Goal: Transaction & Acquisition: Purchase product/service

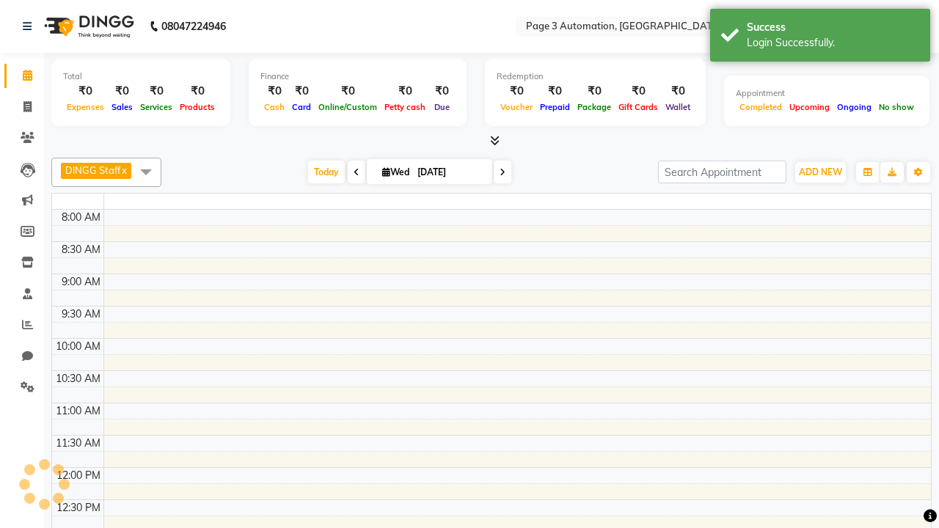
select select "en"
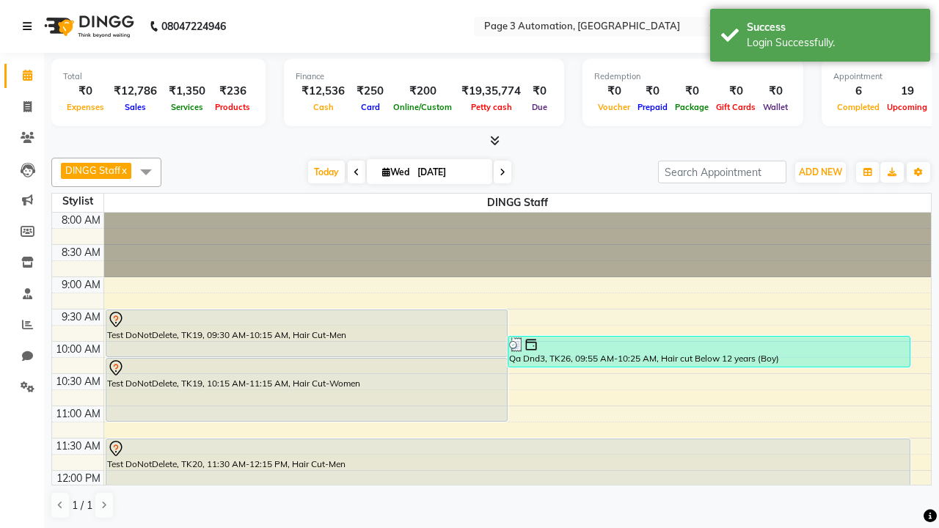
click at [30, 26] on icon at bounding box center [27, 26] width 9 height 10
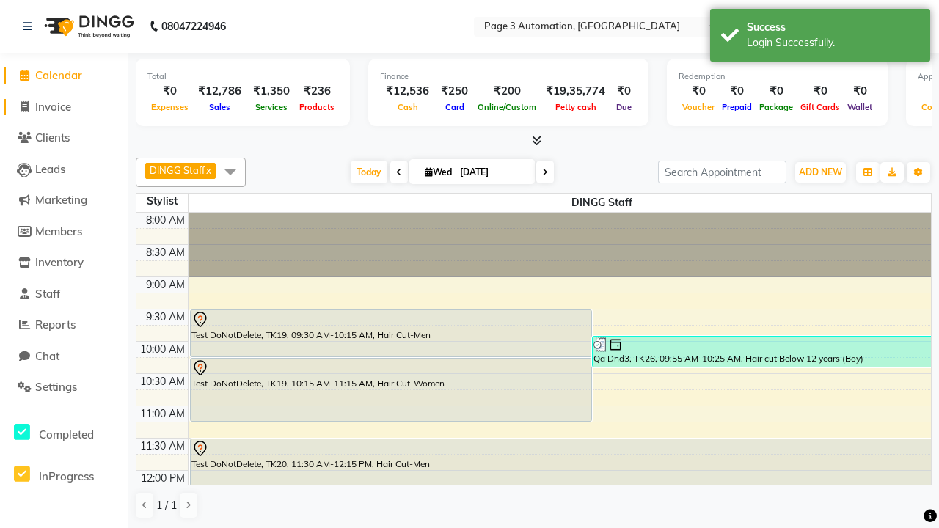
click at [64, 106] on span "Invoice" at bounding box center [53, 107] width 36 height 14
select select "2774"
select select "service"
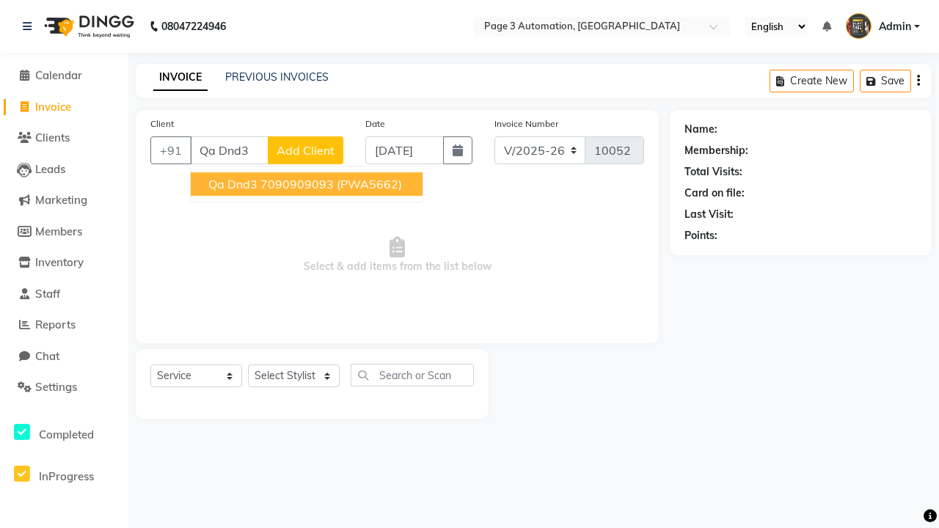
click at [308, 184] on ngb-highlight "7090909093" at bounding box center [296, 184] width 73 height 15
type input "7090909093"
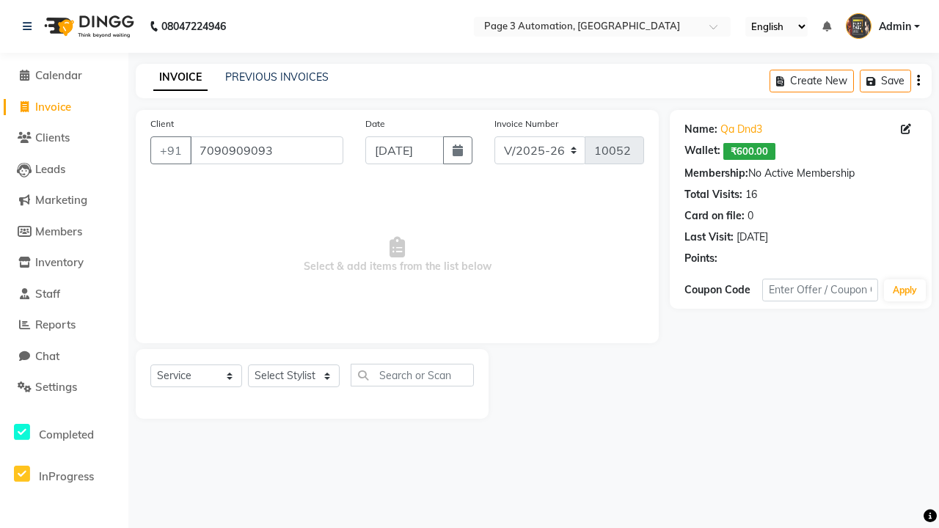
select select "93067"
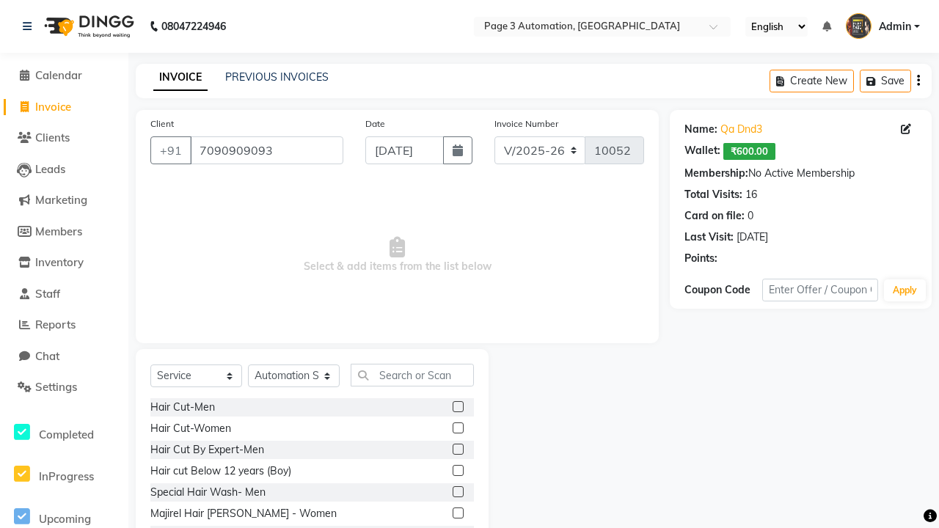
click at [457, 471] on label at bounding box center [458, 470] width 11 height 11
click at [457, 471] on input "checkbox" at bounding box center [458, 471] width 10 height 10
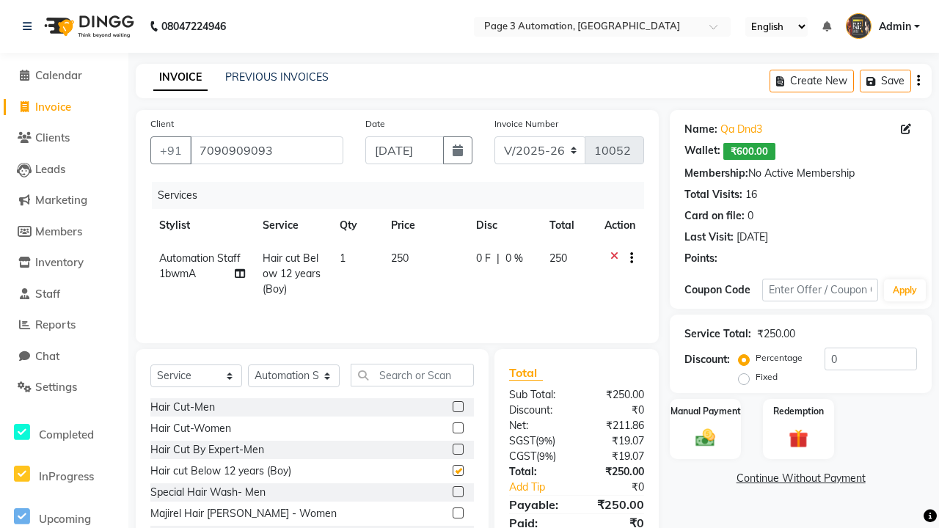
checkbox input "false"
click at [800, 478] on link "Continue Without Payment" at bounding box center [801, 478] width 256 height 15
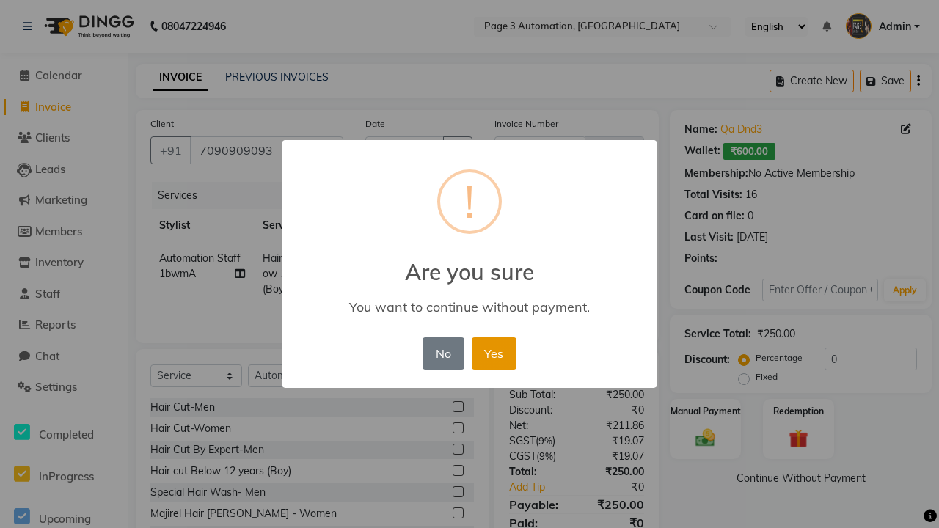
click at [494, 353] on button "Yes" at bounding box center [494, 353] width 45 height 32
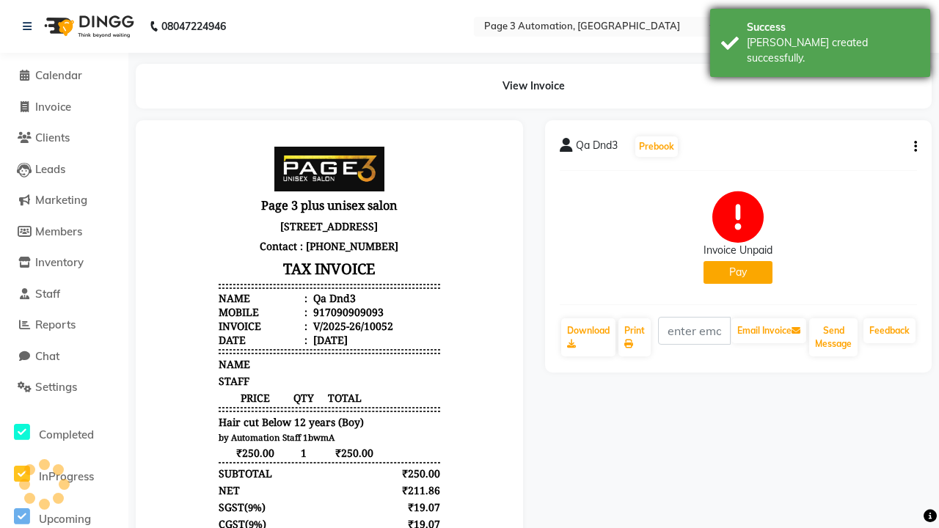
click at [820, 37] on div "Bill created successfully." at bounding box center [833, 50] width 172 height 31
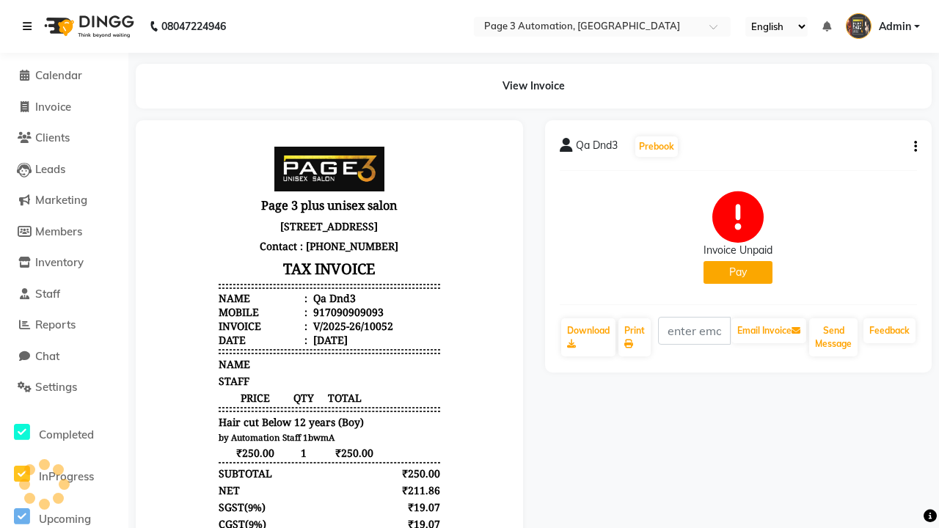
click at [30, 26] on icon at bounding box center [27, 26] width 9 height 10
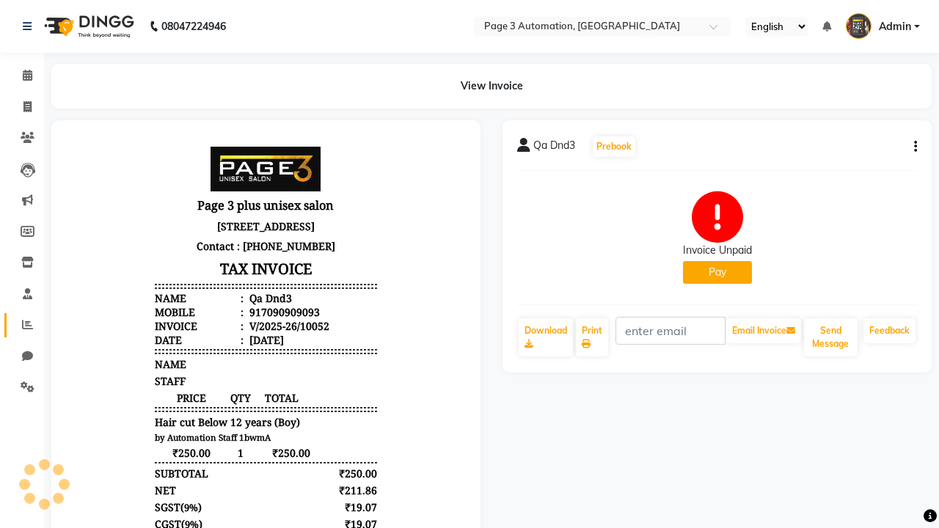
click at [22, 325] on icon at bounding box center [27, 324] width 11 height 11
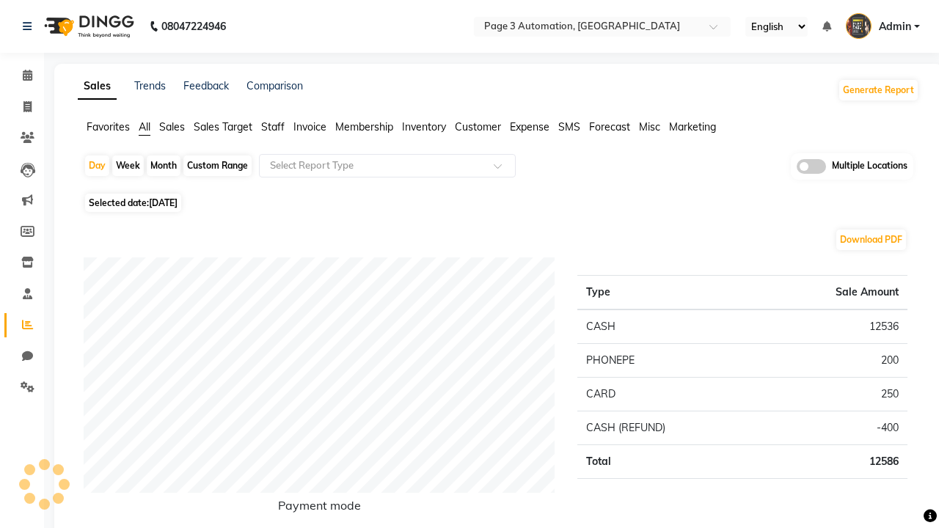
type input "Invoice unpaid"
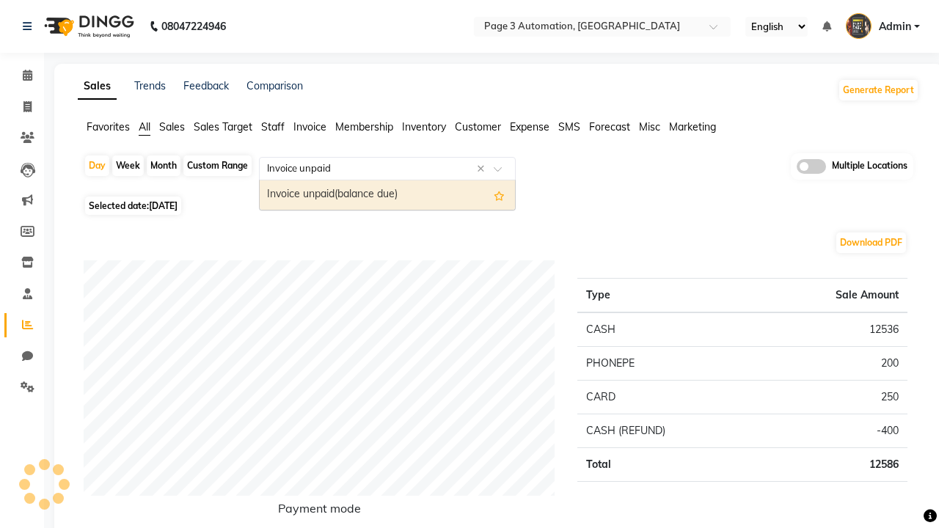
click at [387, 195] on div "Invoice unpaid(balance due)" at bounding box center [387, 194] width 255 height 29
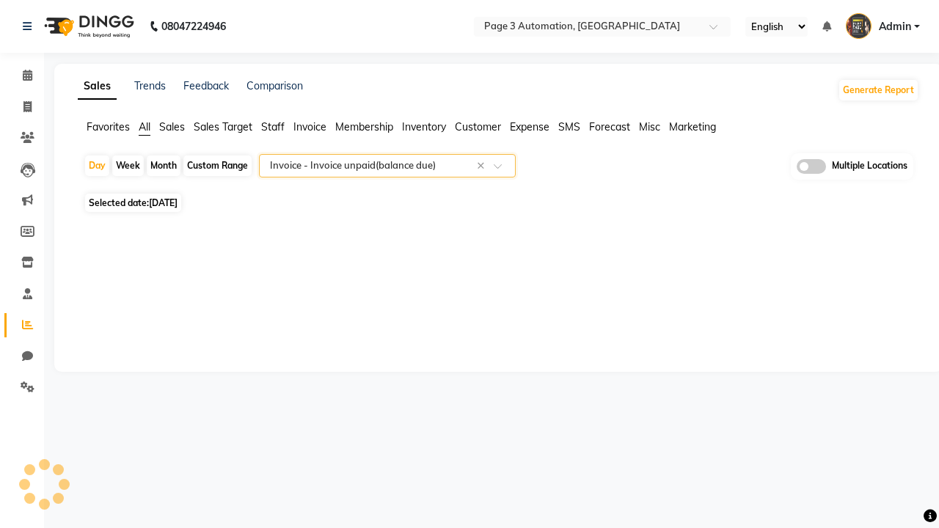
select select "full_report"
select select "csv"
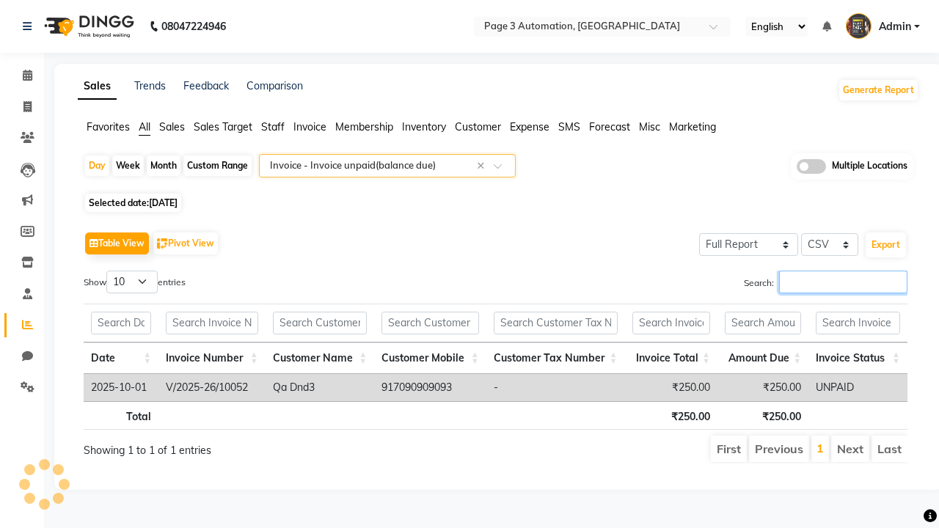
type input "V/2025-26/10052"
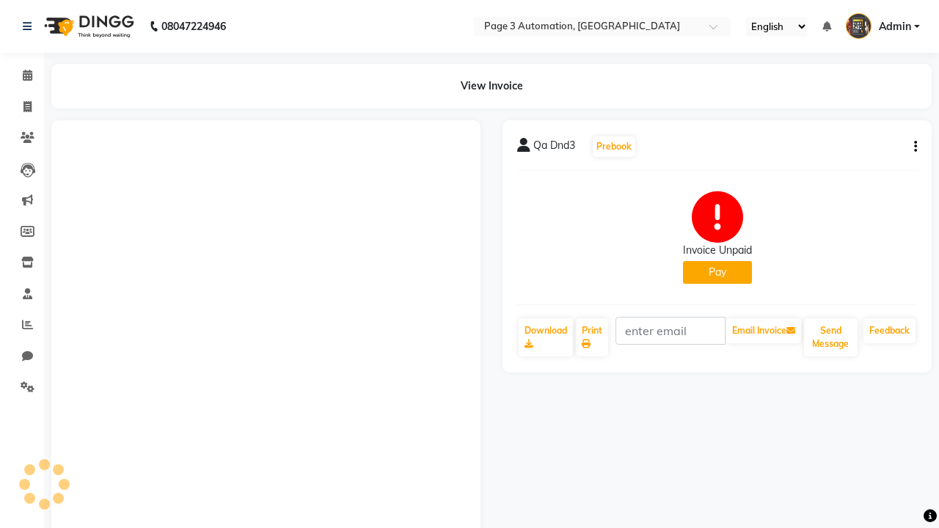
click at [717, 272] on button "Pay" at bounding box center [717, 272] width 69 height 23
select select "1"
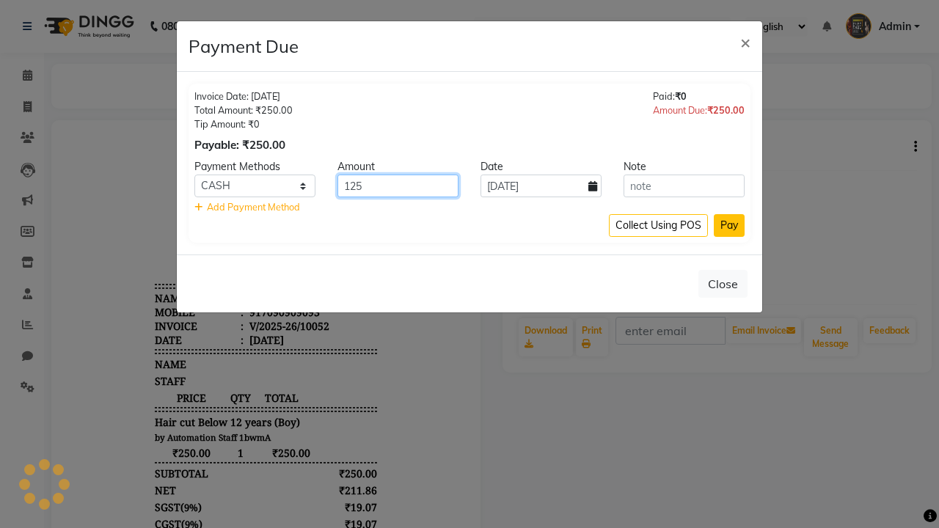
type input "125"
click at [729, 225] on button "Pay" at bounding box center [729, 225] width 31 height 23
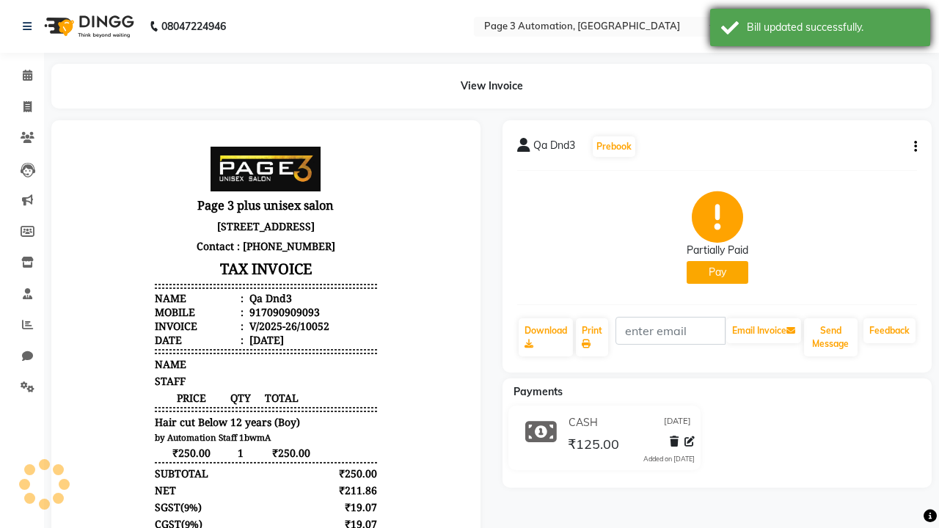
click at [820, 29] on div "Bill updated successfully." at bounding box center [833, 27] width 172 height 15
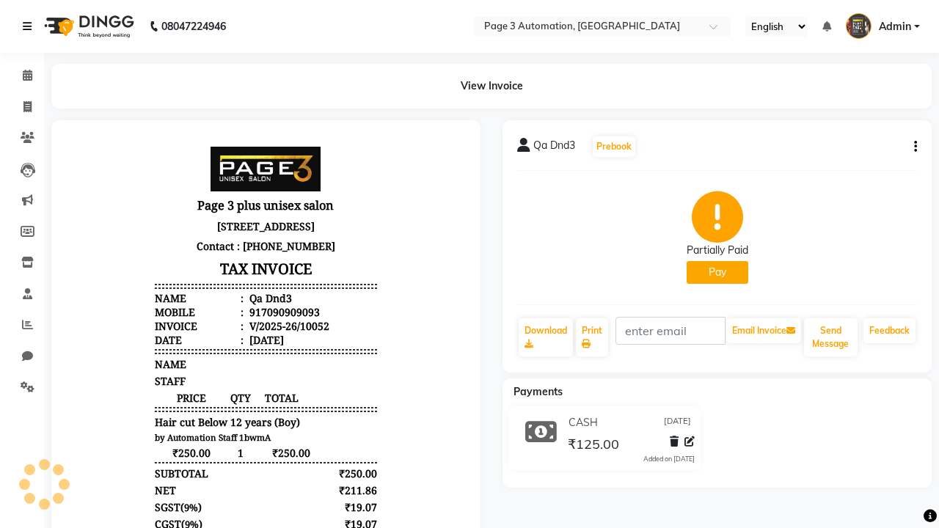
click at [30, 26] on icon at bounding box center [27, 26] width 9 height 10
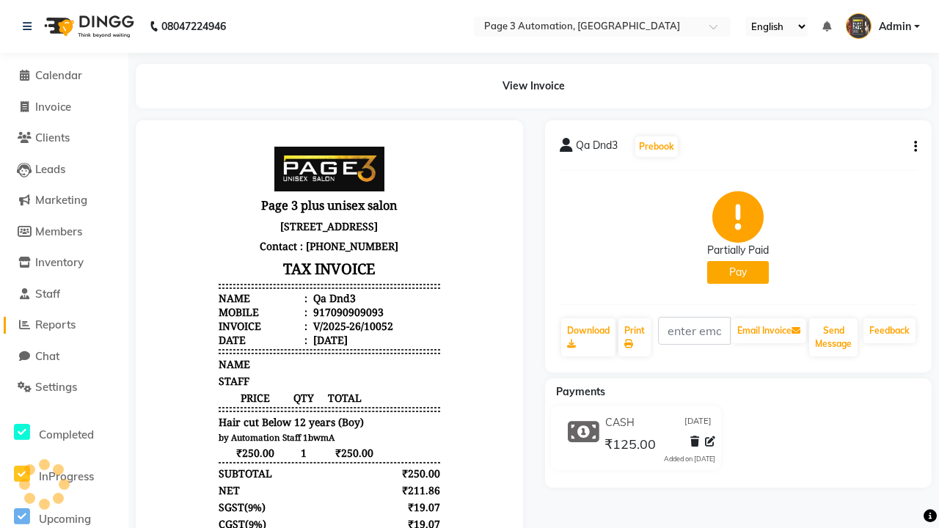
click at [64, 325] on span "Reports" at bounding box center [55, 325] width 40 height 14
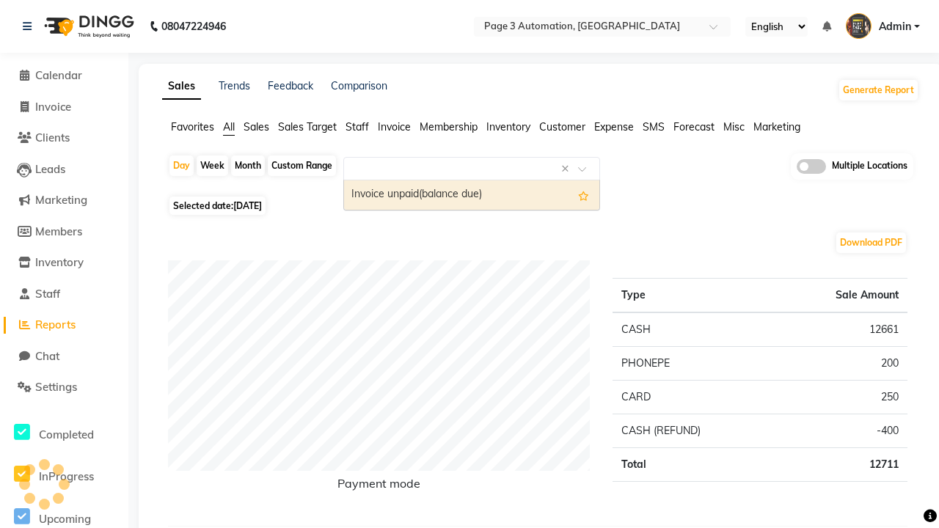
type input "Invoice unpaid"
click at [472, 195] on div "Invoice unpaid(balance due)" at bounding box center [471, 194] width 255 height 29
select select "full_report"
select select "csv"
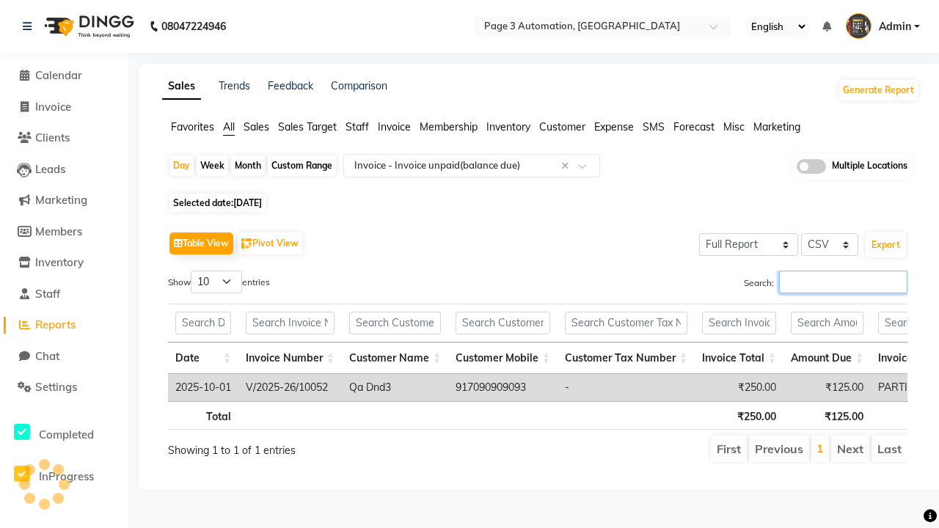
type input "V/2025-26/10052"
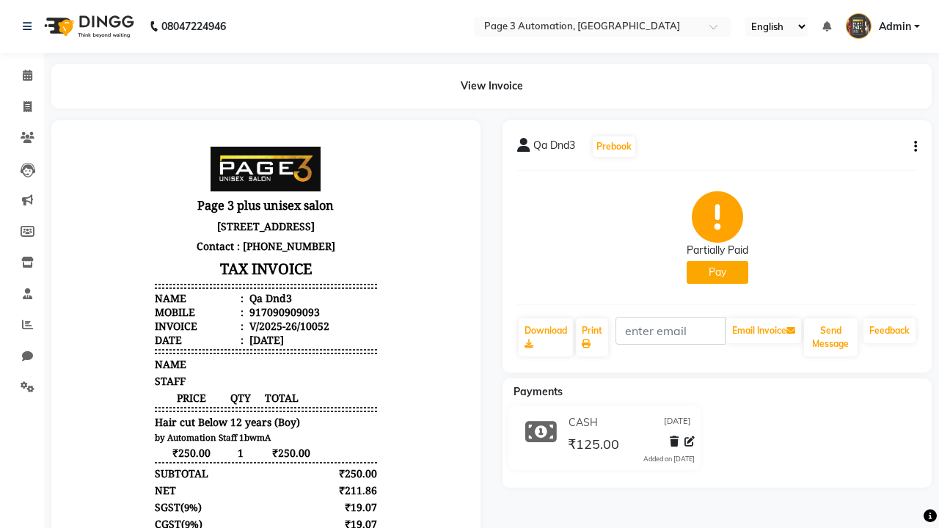
click at [717, 272] on button "Pay" at bounding box center [718, 272] width 62 height 23
select select "1"
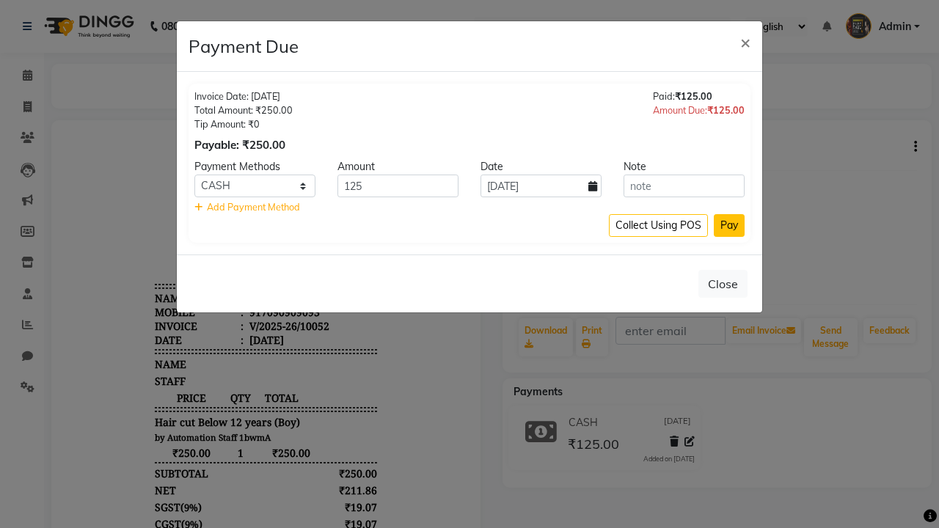
click at [729, 225] on button "Pay" at bounding box center [729, 225] width 31 height 23
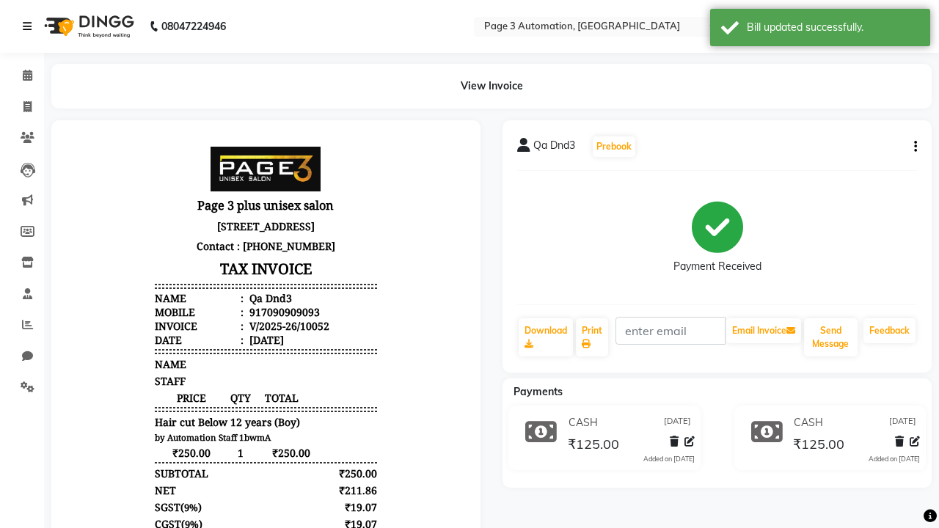
click at [820, 29] on div "Bill updated successfully." at bounding box center [833, 27] width 172 height 15
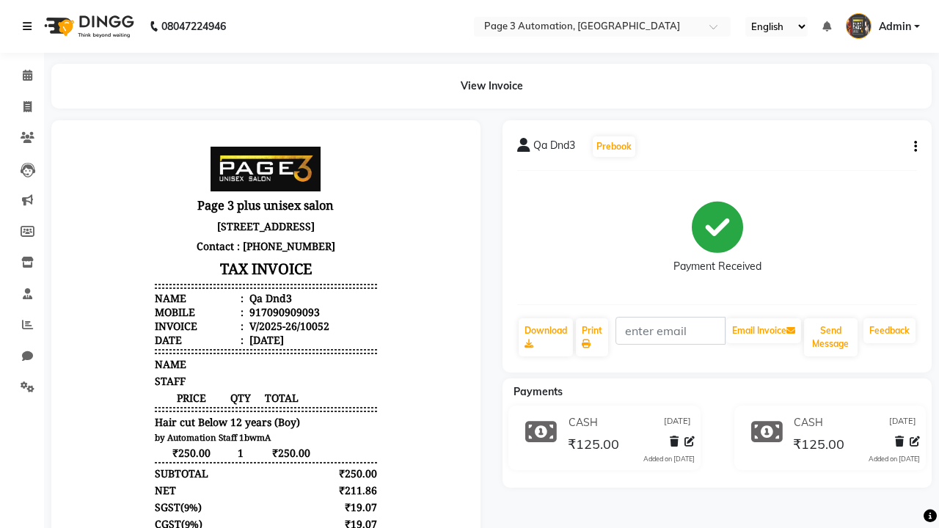
click at [30, 26] on icon at bounding box center [27, 26] width 9 height 10
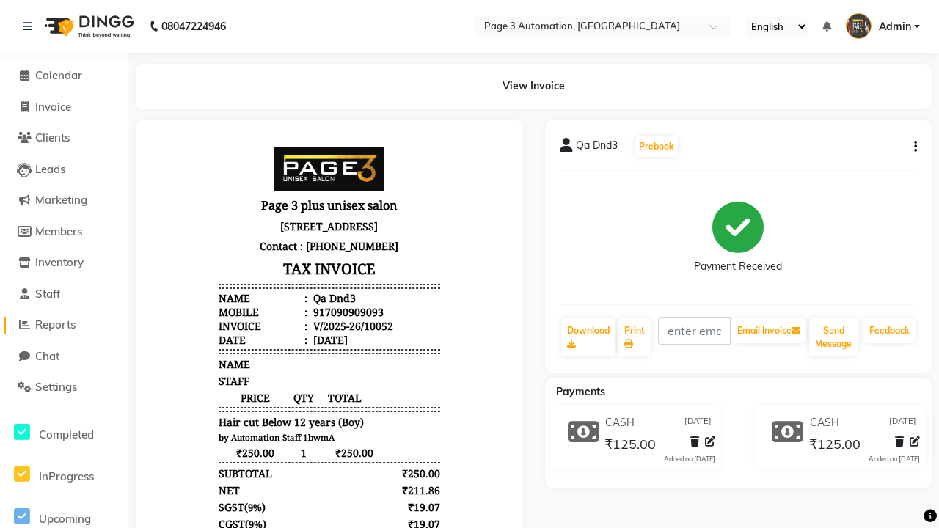
click at [64, 325] on span "Reports" at bounding box center [55, 325] width 40 height 14
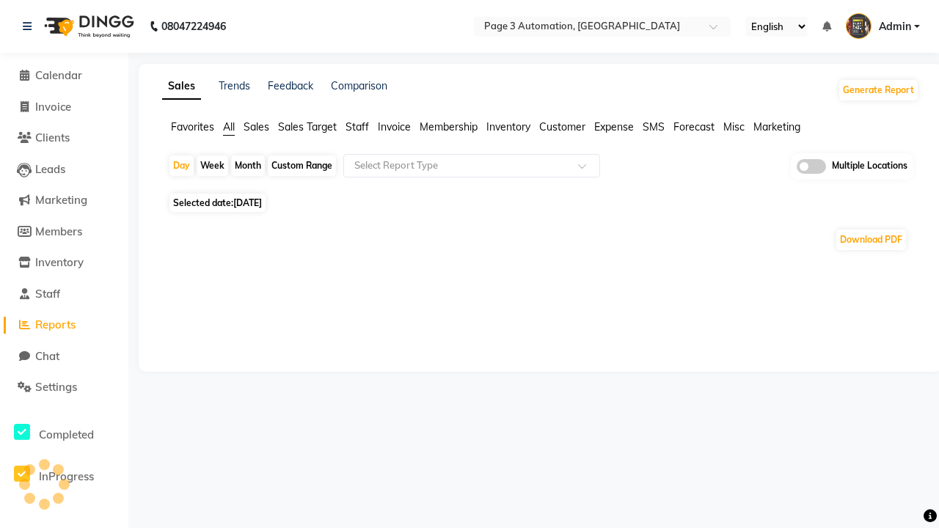
type input "Invoice"
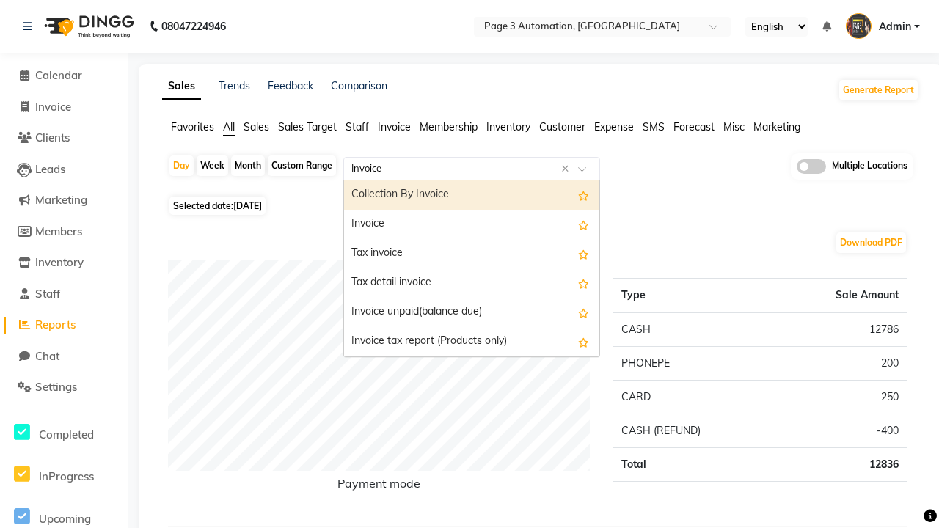
click at [472, 224] on div "Invoice" at bounding box center [471, 224] width 255 height 29
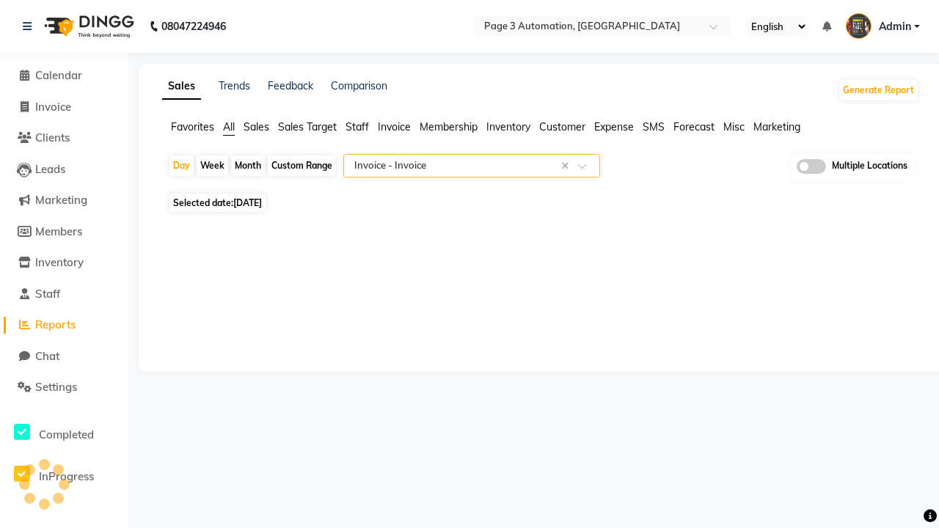
select select "full_report"
select select "csv"
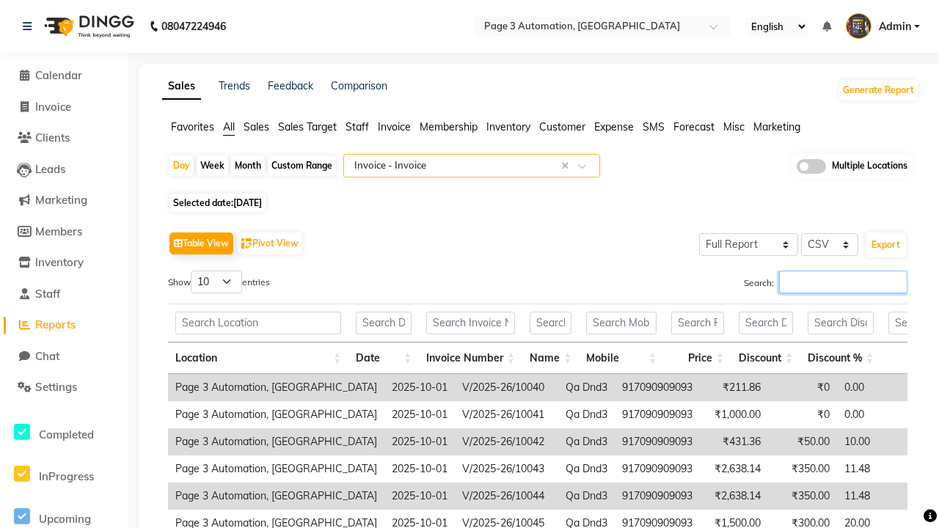
type input "V/2025-26/10052"
